Goal: Task Accomplishment & Management: Complete application form

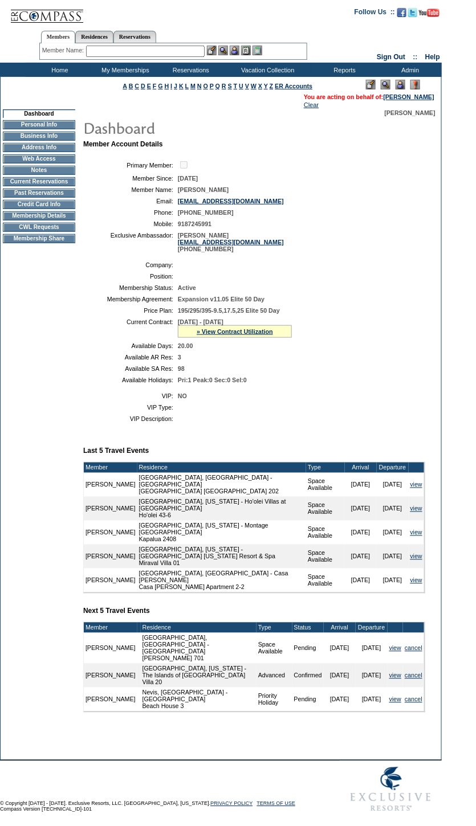
click at [42, 232] on td "CWL Requests" at bounding box center [39, 227] width 72 height 9
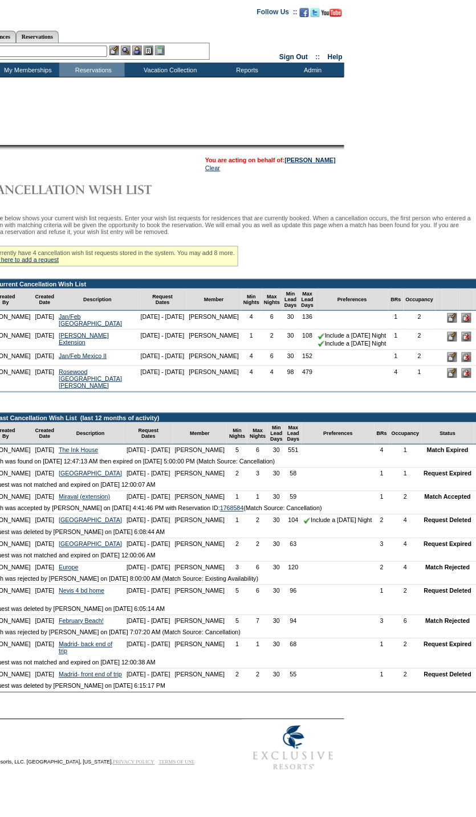
scroll to position [0, 98]
click at [447, 323] on input "image" at bounding box center [452, 318] width 10 height 10
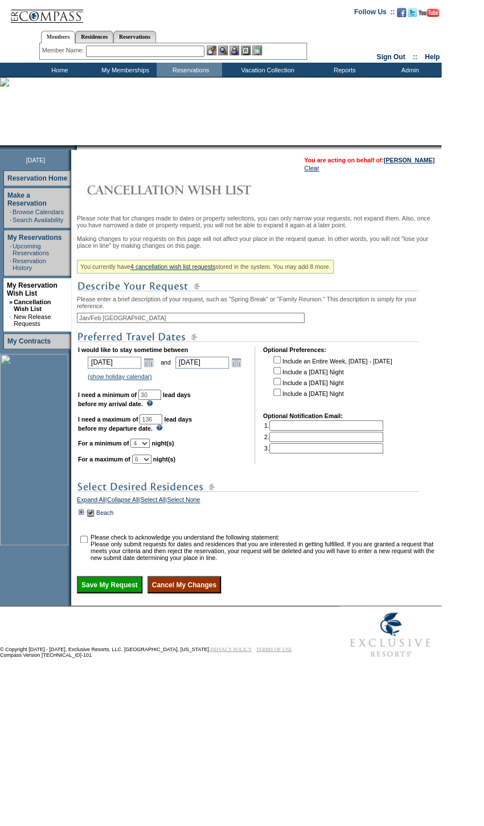
click at [84, 519] on td at bounding box center [81, 512] width 9 height 13
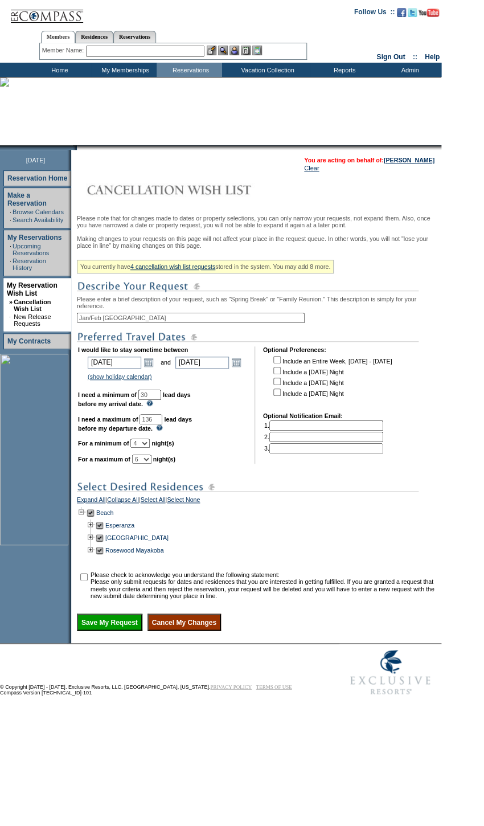
click at [104, 531] on td at bounding box center [99, 525] width 9 height 13
click at [87, 580] on input "checkbox" at bounding box center [83, 576] width 7 height 7
checkbox input "true"
click at [122, 631] on input "Save My Request" at bounding box center [110, 621] width 66 height 17
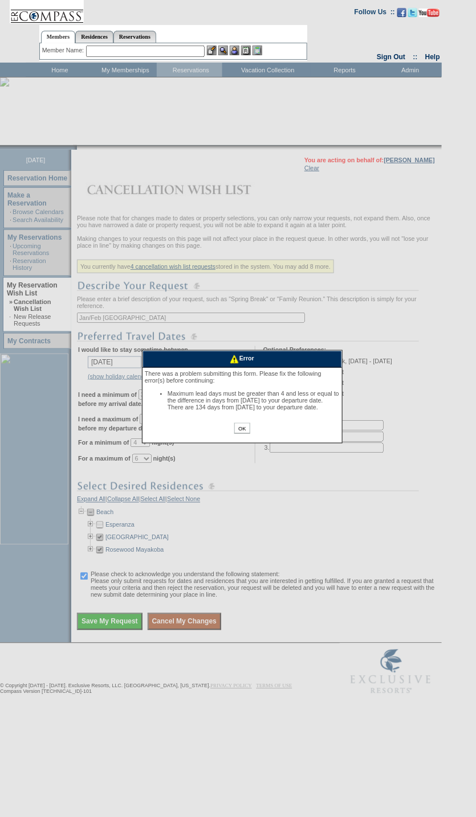
click at [244, 434] on input "OK" at bounding box center [241, 428] width 15 height 11
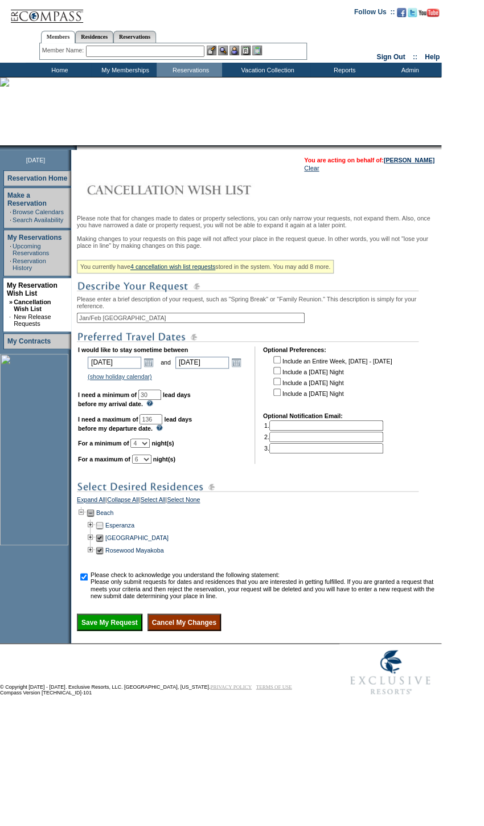
click at [168, 432] on b "lead days before my departure date." at bounding box center [135, 424] width 114 height 16
click at [169, 432] on b "lead days before my departure date." at bounding box center [135, 424] width 114 height 16
drag, startPoint x: 169, startPoint y: 445, endPoint x: 169, endPoint y: 437, distance: 7.4
click at [162, 424] on input "136" at bounding box center [151, 419] width 23 height 10
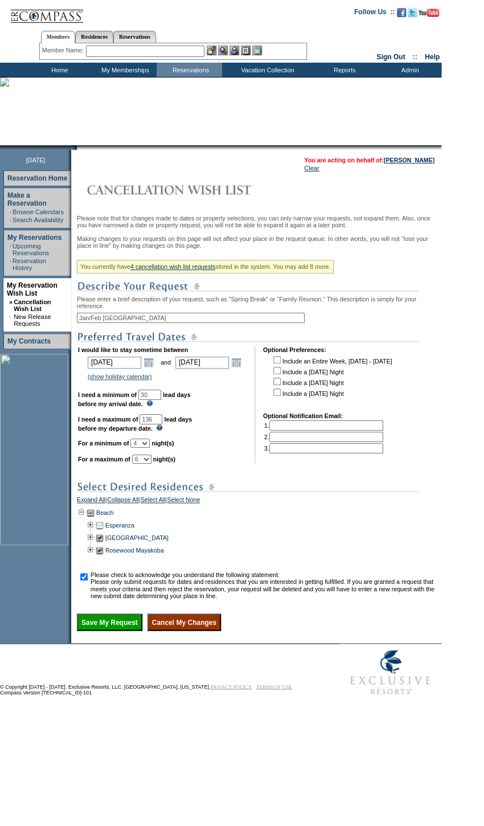
click at [224, 464] on td "I would like to stay sometime between 2026-01-01 1/1/2026 Open the calendar pop…" at bounding box center [162, 404] width 169 height 117
click at [107, 631] on input "Save My Request" at bounding box center [110, 621] width 66 height 17
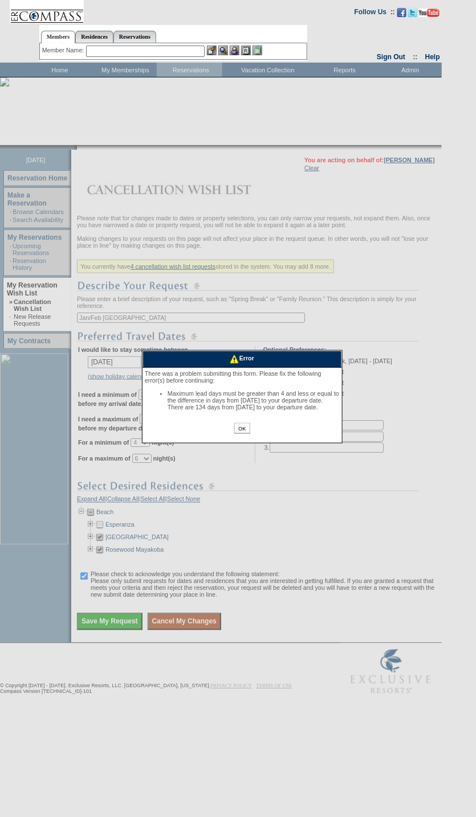
click at [243, 434] on input "OK" at bounding box center [241, 428] width 15 height 11
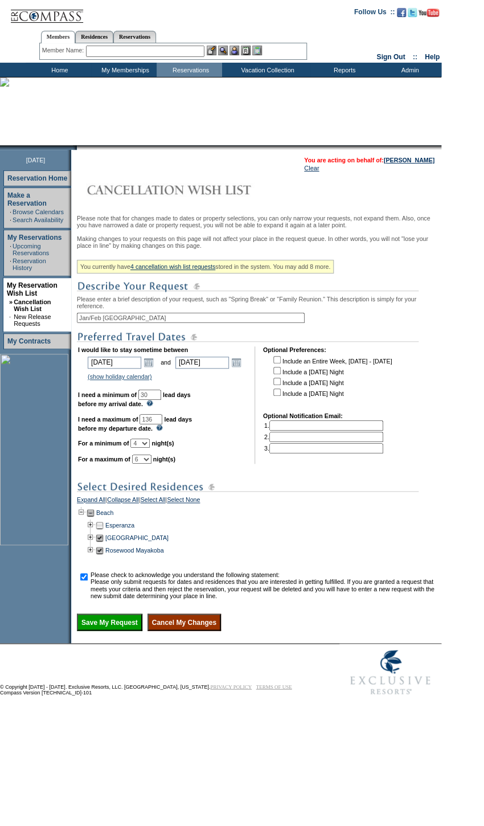
click at [162, 424] on input "136" at bounding box center [151, 419] width 23 height 10
type input "134"
click at [122, 631] on input "Save My Request" at bounding box center [110, 621] width 66 height 17
